Goal: Use online tool/utility: Utilize a website feature to perform a specific function

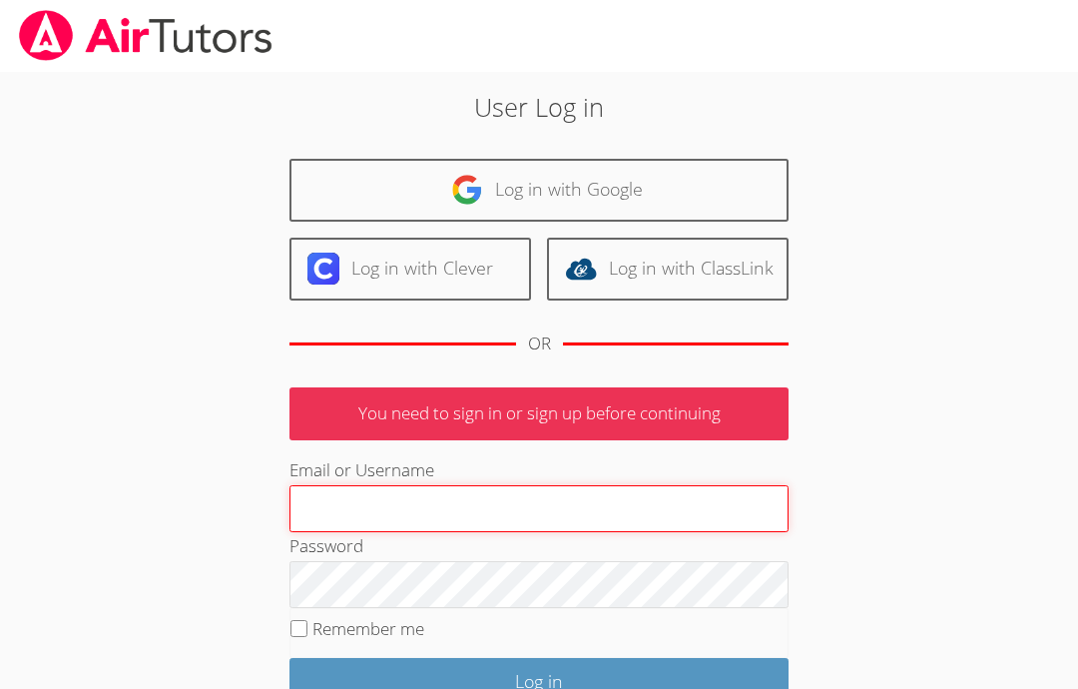
type input "Info@pace-tutoring.com"
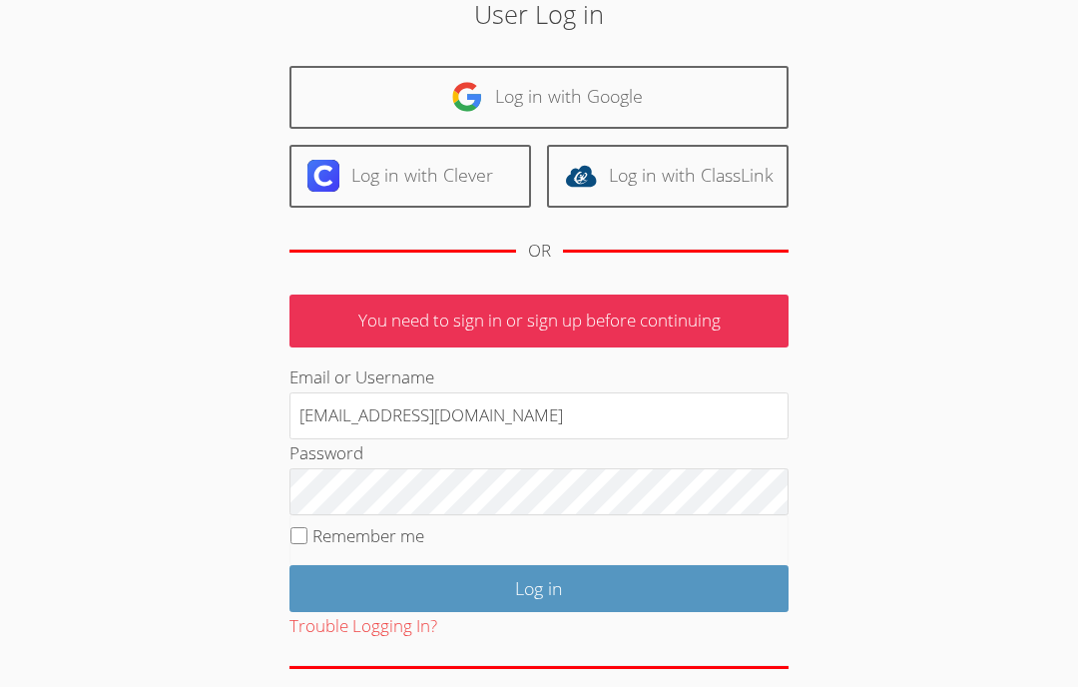
scroll to position [90, 0]
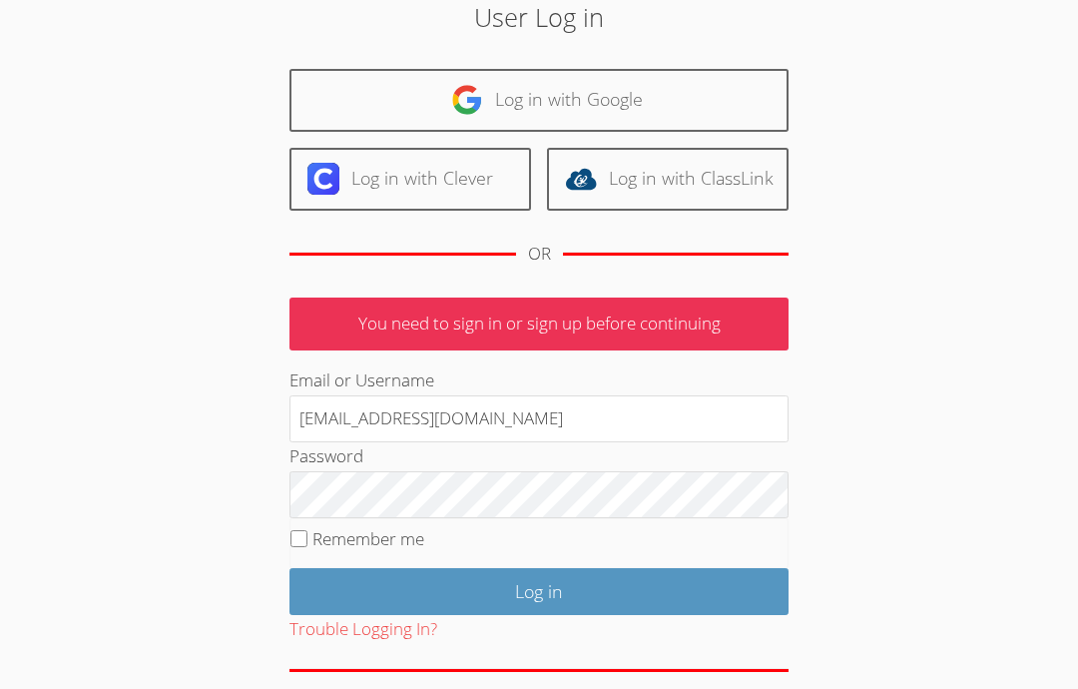
click at [728, 605] on input "Log in" at bounding box center [538, 591] width 499 height 47
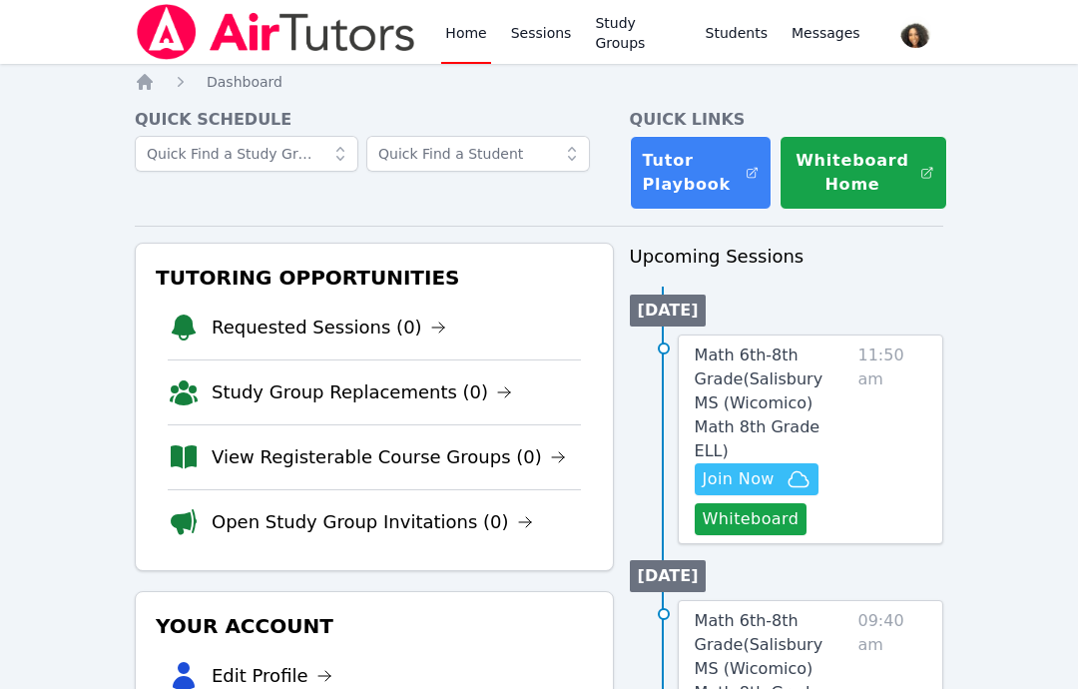
click at [771, 503] on button "Whiteboard" at bounding box center [751, 519] width 113 height 32
click at [757, 503] on button "Whiteboard" at bounding box center [751, 519] width 113 height 32
click at [749, 503] on button "Whiteboard" at bounding box center [751, 519] width 113 height 32
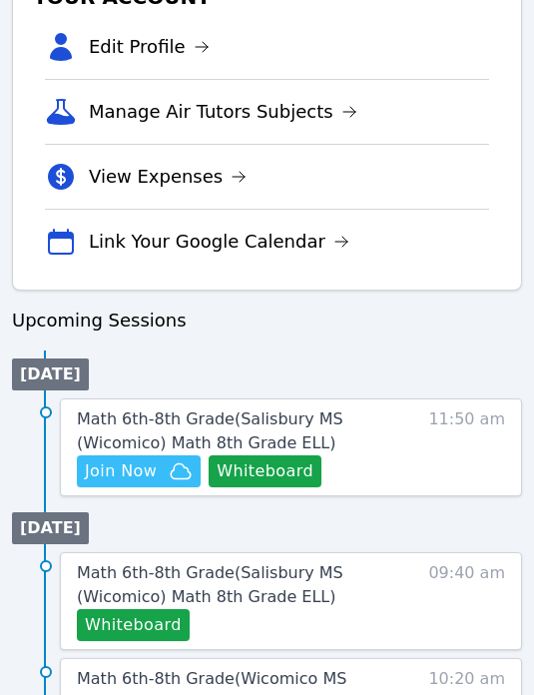
scroll to position [800, 0]
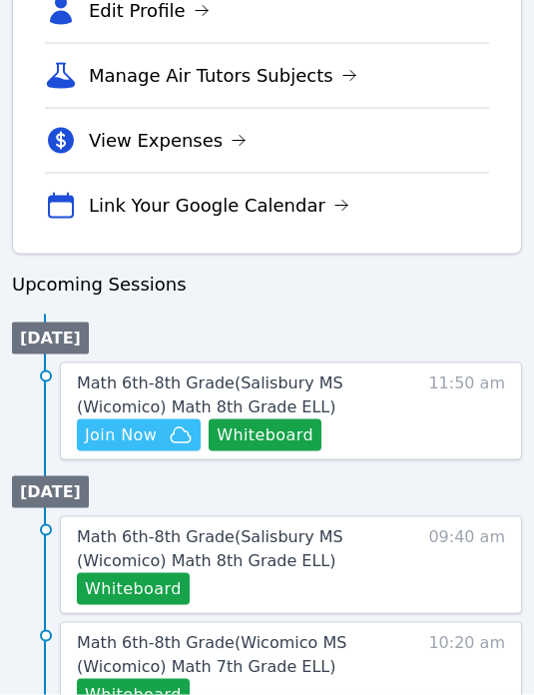
click at [169, 439] on icon "button" at bounding box center [181, 435] width 24 height 24
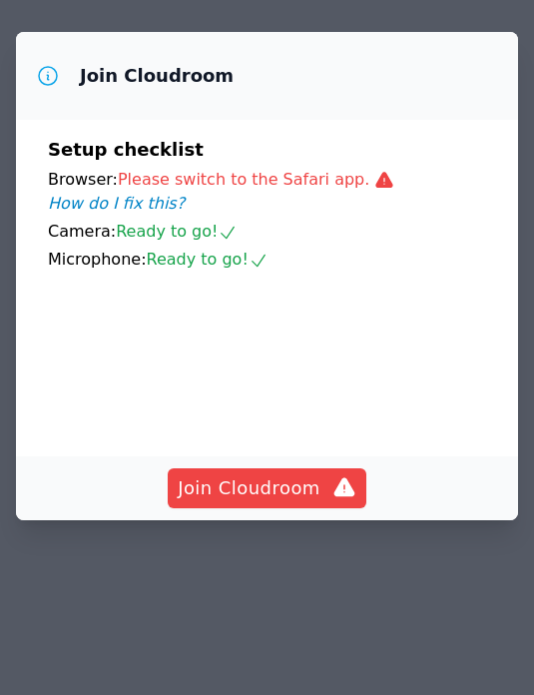
click at [280, 502] on span "Join Cloudroom" at bounding box center [267, 488] width 179 height 28
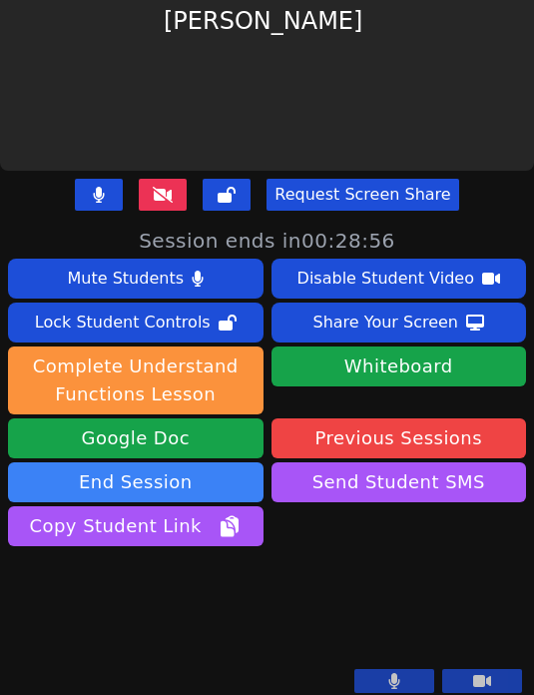
scroll to position [1515, 0]
click at [505, 217] on div "Request Screen Share" at bounding box center [267, 195] width 534 height 48
click at [484, 161] on div "[PERSON_NAME]" at bounding box center [267, 21] width 534 height 300
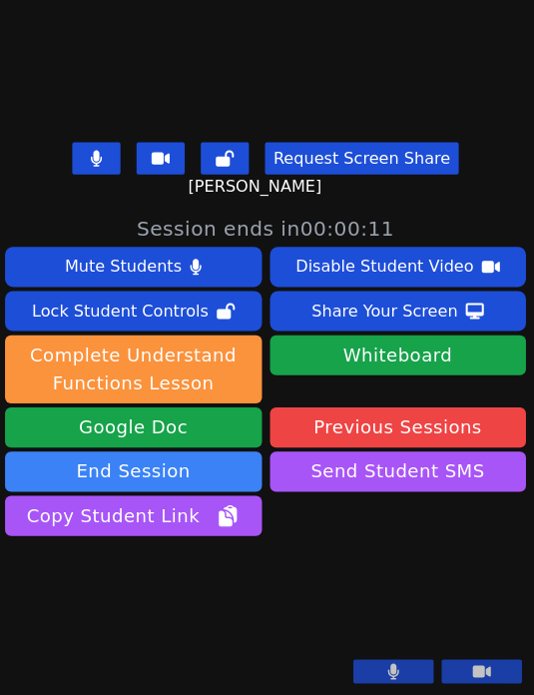
scroll to position [631, 0]
